Goal: Navigation & Orientation: Find specific page/section

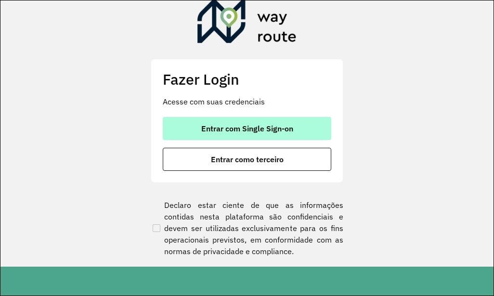
click at [300, 120] on button "Entrar com Single Sign-on" at bounding box center [247, 128] width 169 height 23
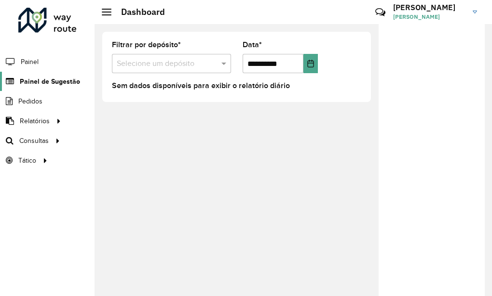
click at [62, 81] on span "Painel de Sugestão" at bounding box center [50, 82] width 60 height 10
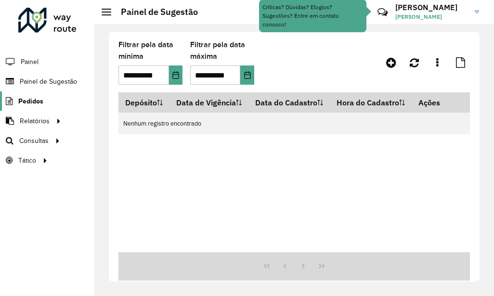
click at [43, 97] on span "Pedidos" at bounding box center [30, 101] width 25 height 10
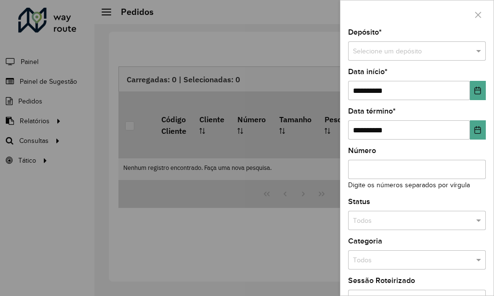
click at [42, 128] on div at bounding box center [247, 148] width 494 height 296
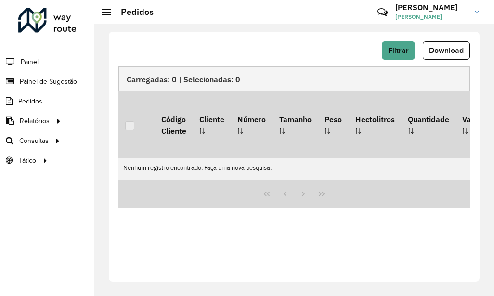
click at [64, 63] on li "Painel" at bounding box center [47, 62] width 94 height 20
click at [37, 61] on span "Painel" at bounding box center [31, 62] width 20 height 10
click at [376, 227] on div "Filtrar Download Carregadas: 0 | Selecionadas: 0 Código Cliente Cliente Número …" at bounding box center [294, 157] width 371 height 250
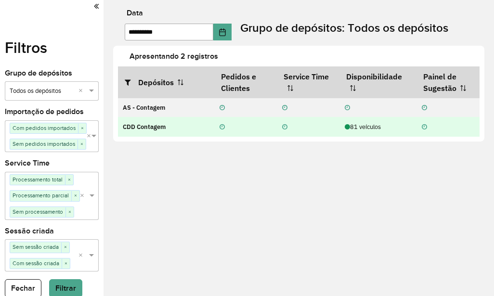
click at [362, 124] on div "81 veículos" at bounding box center [378, 126] width 67 height 9
